Goal: Task Accomplishment & Management: Use online tool/utility

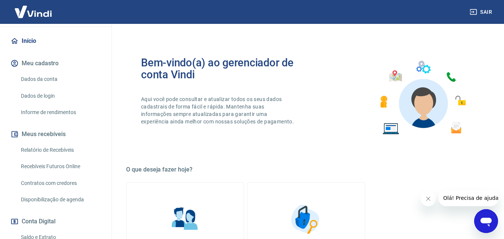
scroll to position [112, 0]
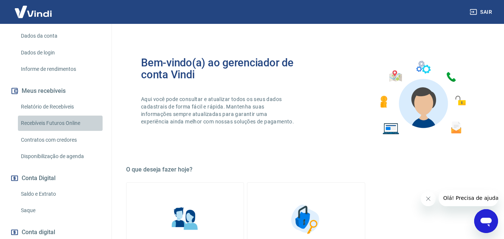
click at [63, 131] on link "Recebíveis Futuros Online" at bounding box center [60, 123] width 85 height 15
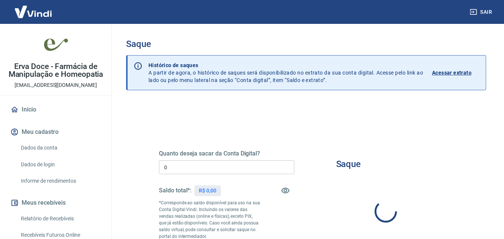
type input "R$ 0,00"
